Goal: Complete application form

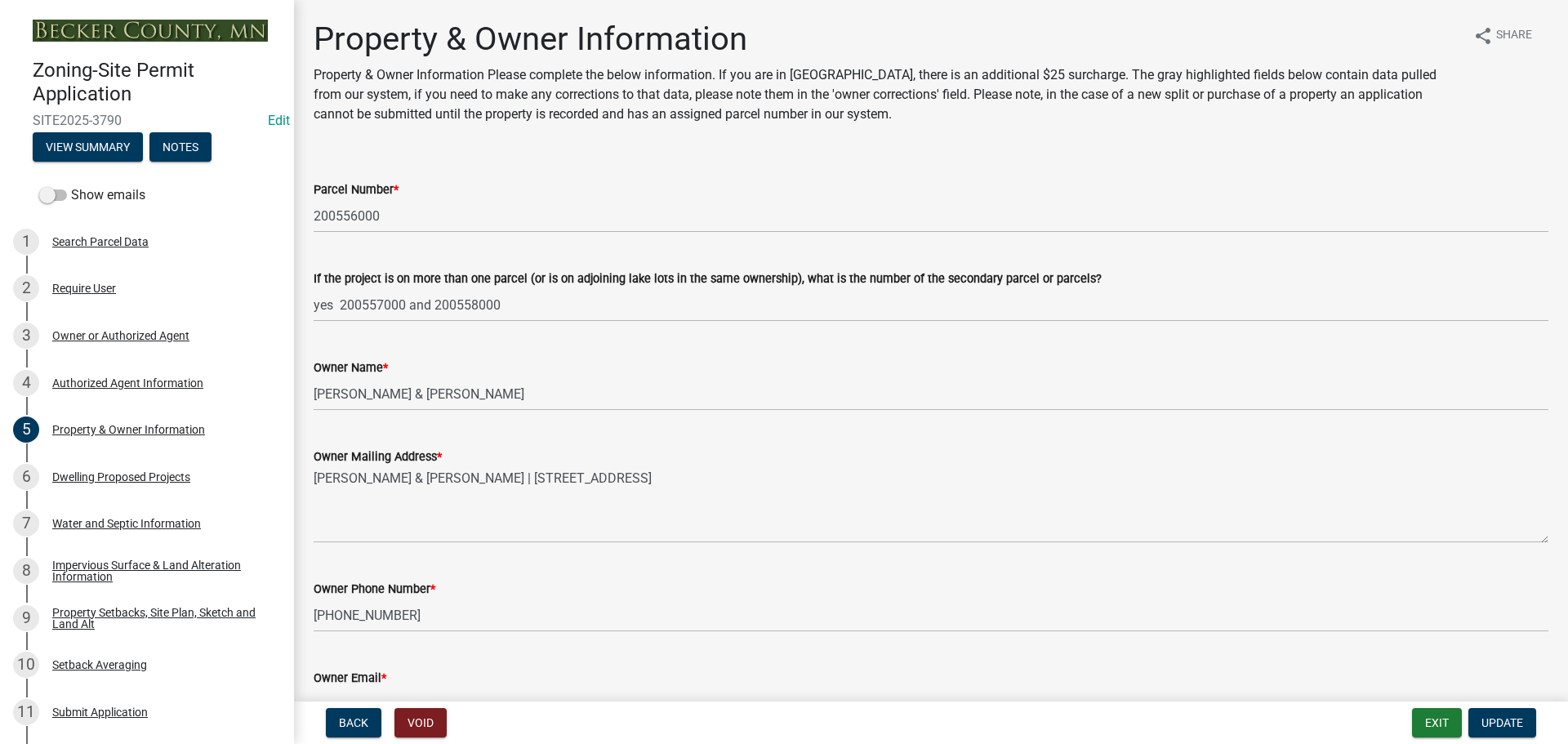
select select "5a3c243d-5cb2-4bc7-bda1-959088d74f81"
select select "bf5301ed-aa66-4b75-9f2b-793e89891956"
select select "f87eba17-8ed9-4ad8-aefc-fe36a3f3544b"
select select "393a978c-6bd5-4cb2-a6a0-db6feb8732b8"
click at [1434, 728] on button "Exit" at bounding box center [1437, 723] width 50 height 29
